Goal: Check status

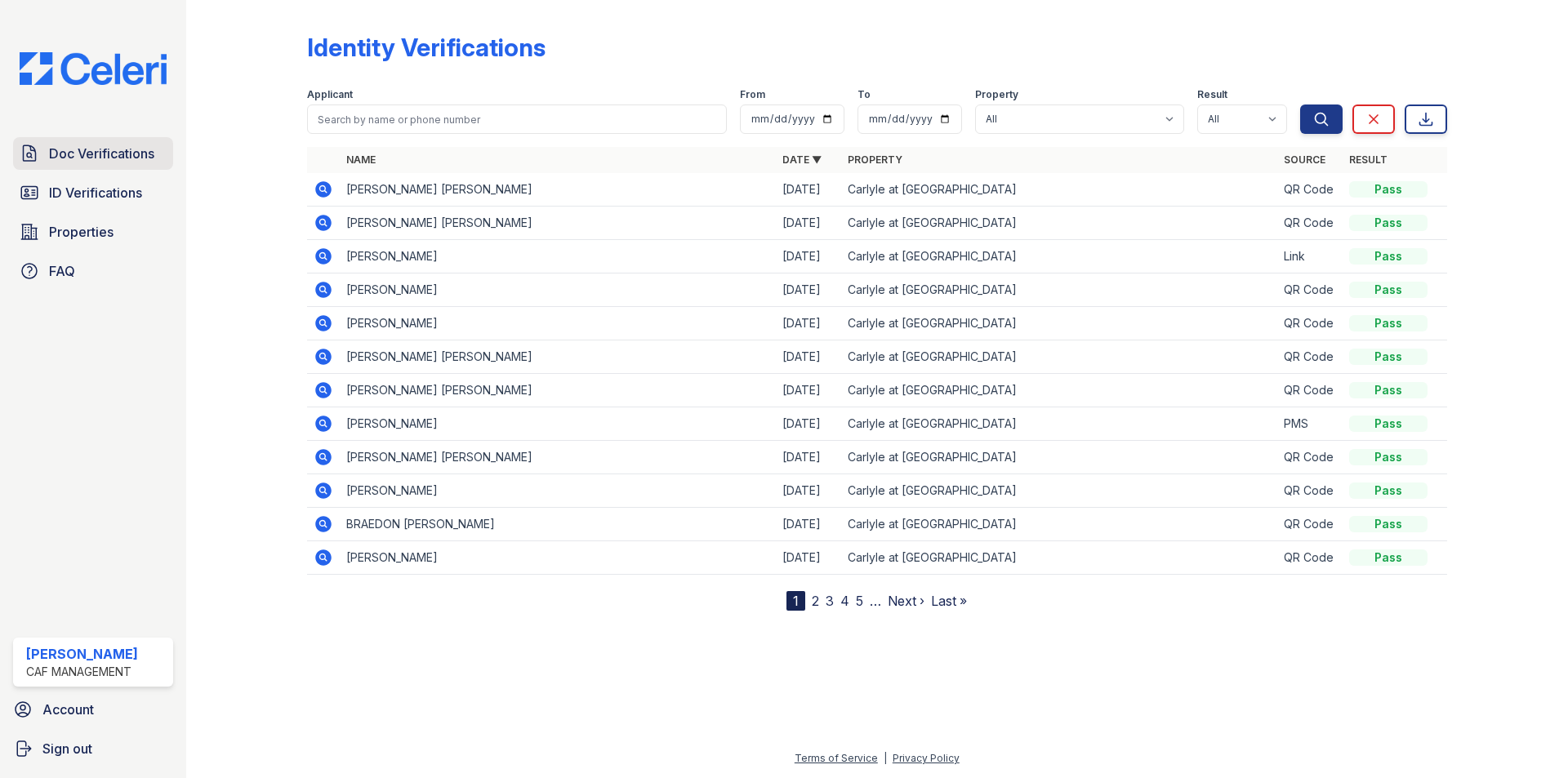
click at [110, 166] on link "Doc Verifications" at bounding box center [93, 154] width 160 height 32
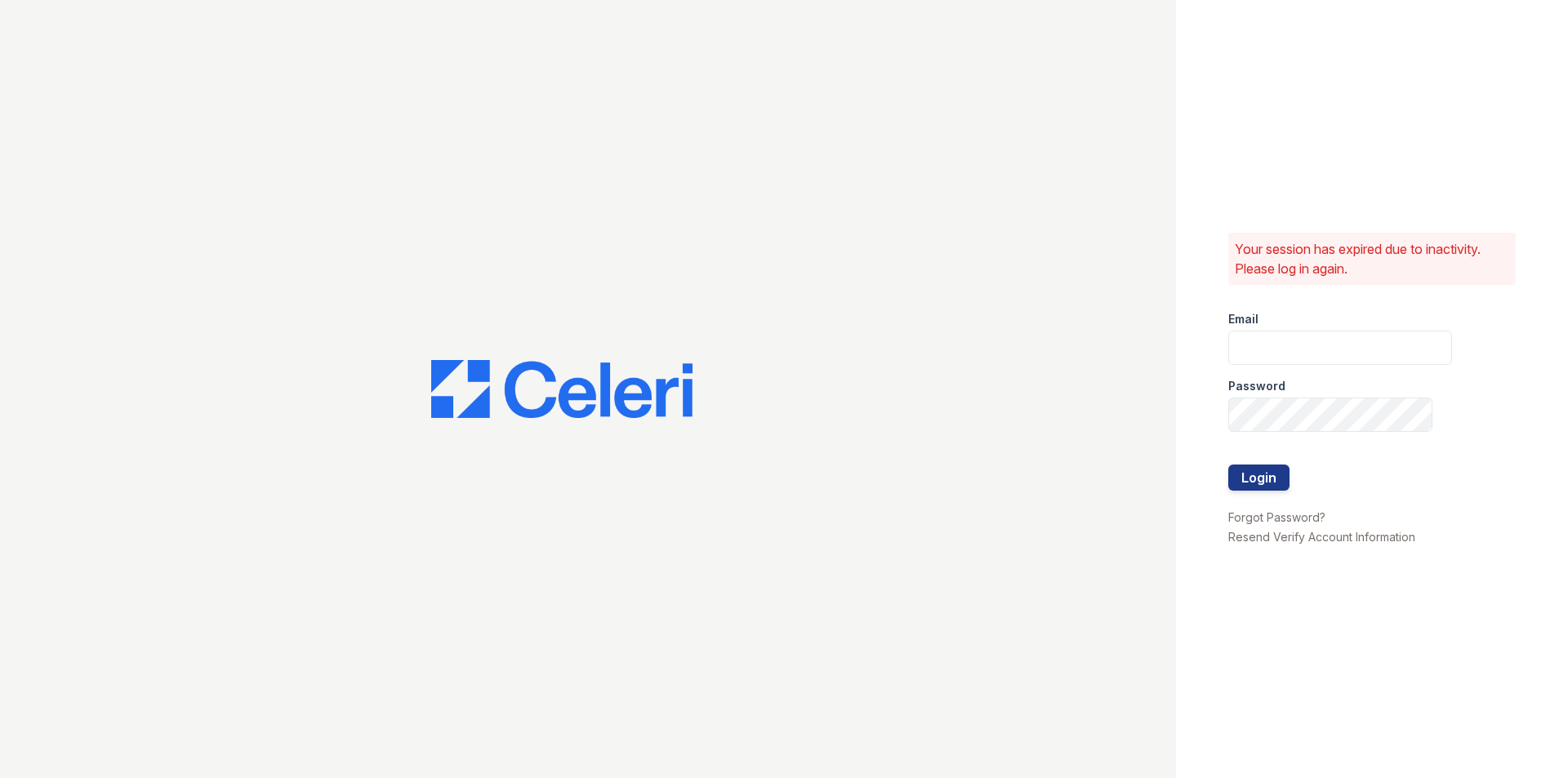
type input "[EMAIL_ADDRESS][DOMAIN_NAME]"
click at [1261, 492] on div at bounding box center [1340, 498] width 224 height 16
click at [1263, 479] on button "Login" at bounding box center [1259, 477] width 61 height 26
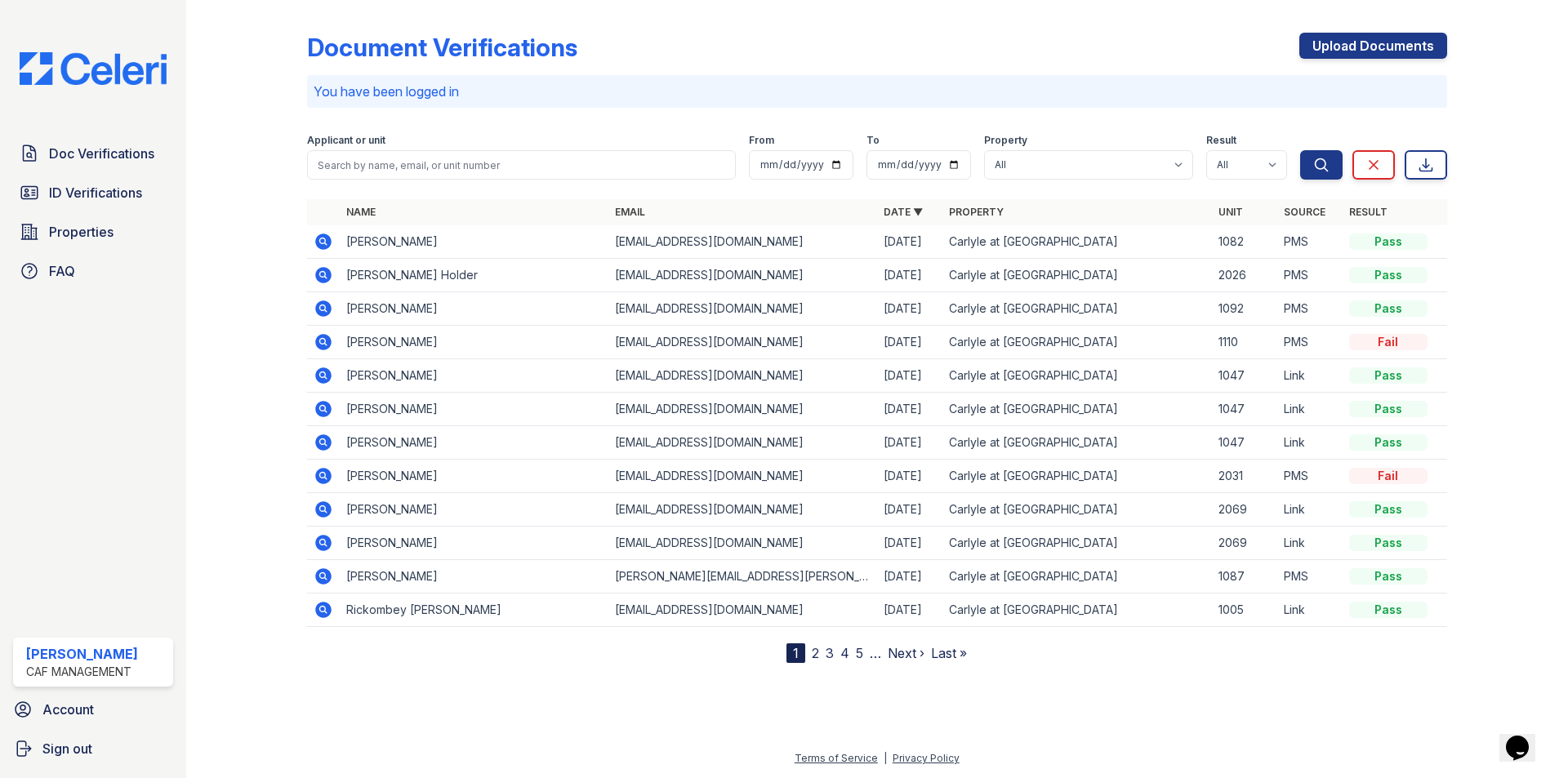
click at [324, 603] on icon at bounding box center [323, 609] width 16 height 16
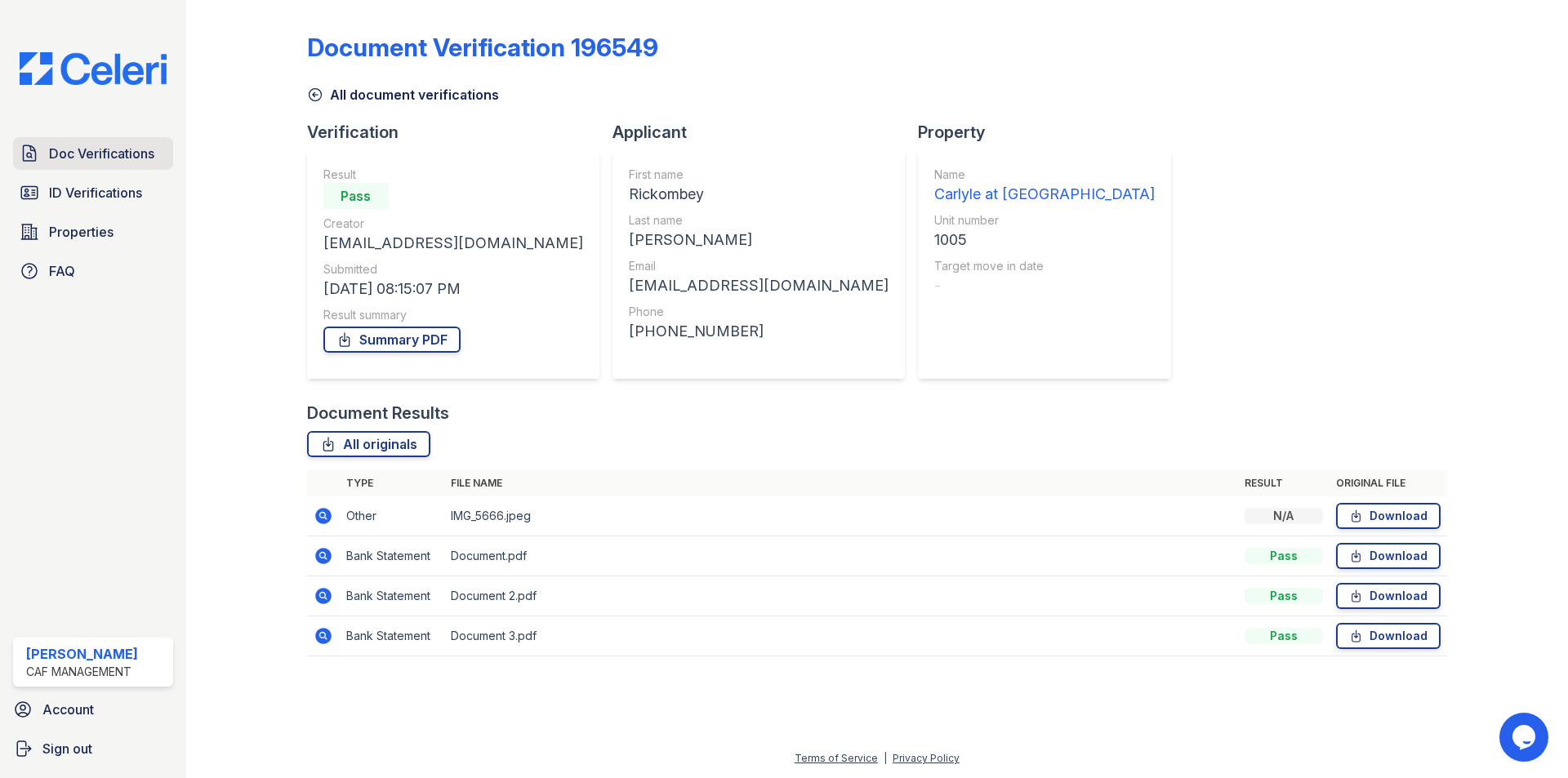
click at [76, 148] on span "Doc Verifications" at bounding box center [102, 153] width 105 height 20
